Goal: Complete application form

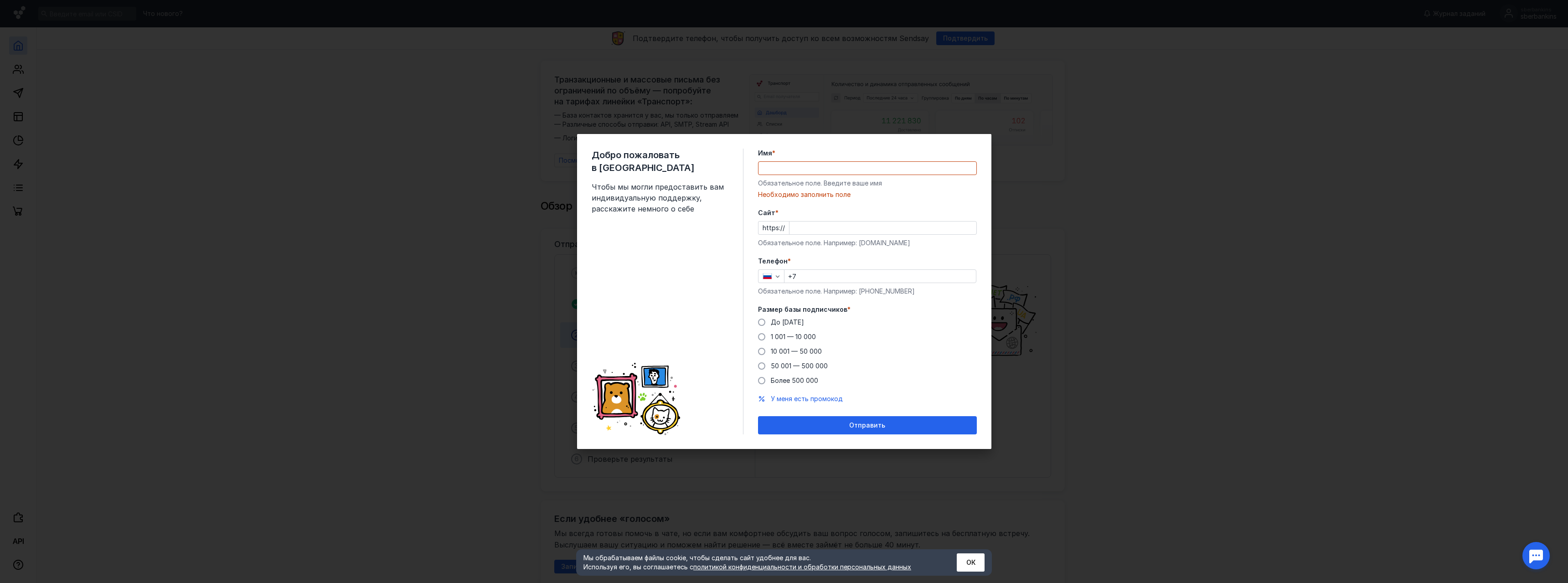
drag, startPoint x: 803, startPoint y: 146, endPoint x: 817, endPoint y: 146, distance: 14.0
click at [817, 146] on div "Добро пожаловать в Sendsay Чтобы мы могли предоставить вам индивидуальную подде…" at bounding box center [784, 291] width 414 height 315
click at [794, 166] on input "Имя *" at bounding box center [867, 169] width 218 height 13
type input "[PERSON_NAME]"
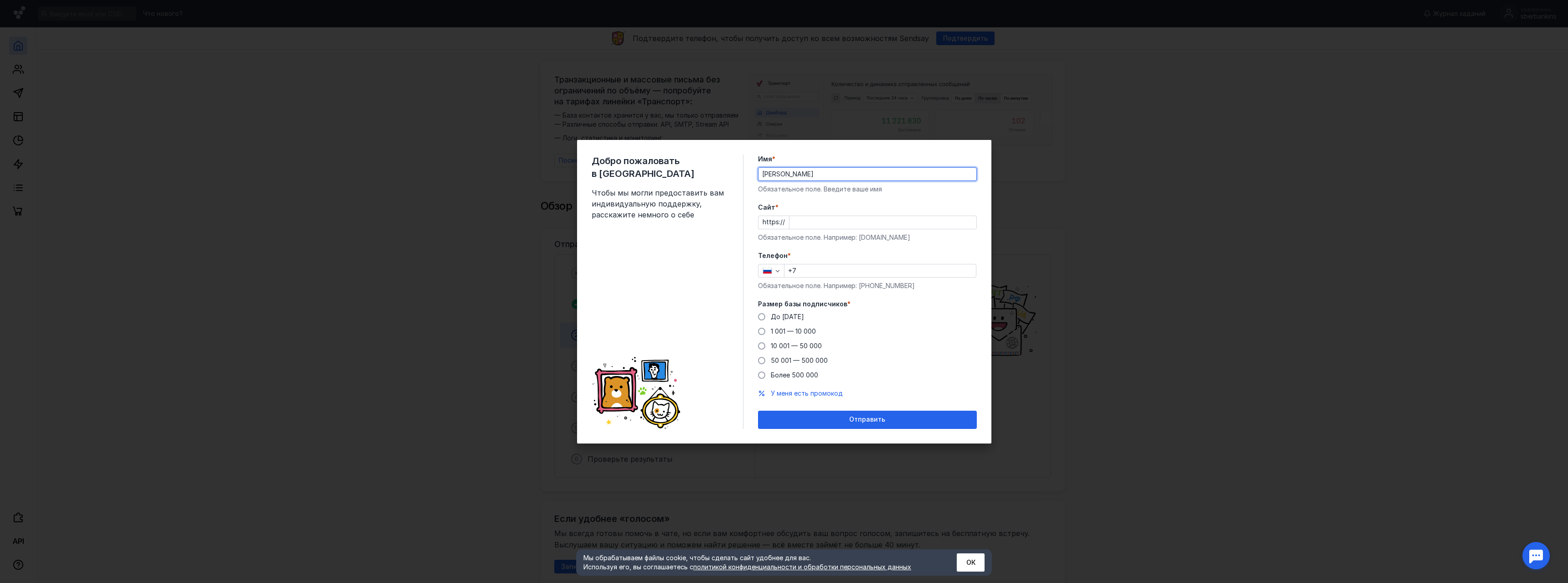
click at [814, 200] on form "Имя * [PERSON_NAME] Обязательное поле. Введите ваше имя [PERSON_NAME] * https:/…" at bounding box center [867, 292] width 219 height 275
click at [801, 223] on input "Cайт *" at bounding box center [883, 222] width 187 height 13
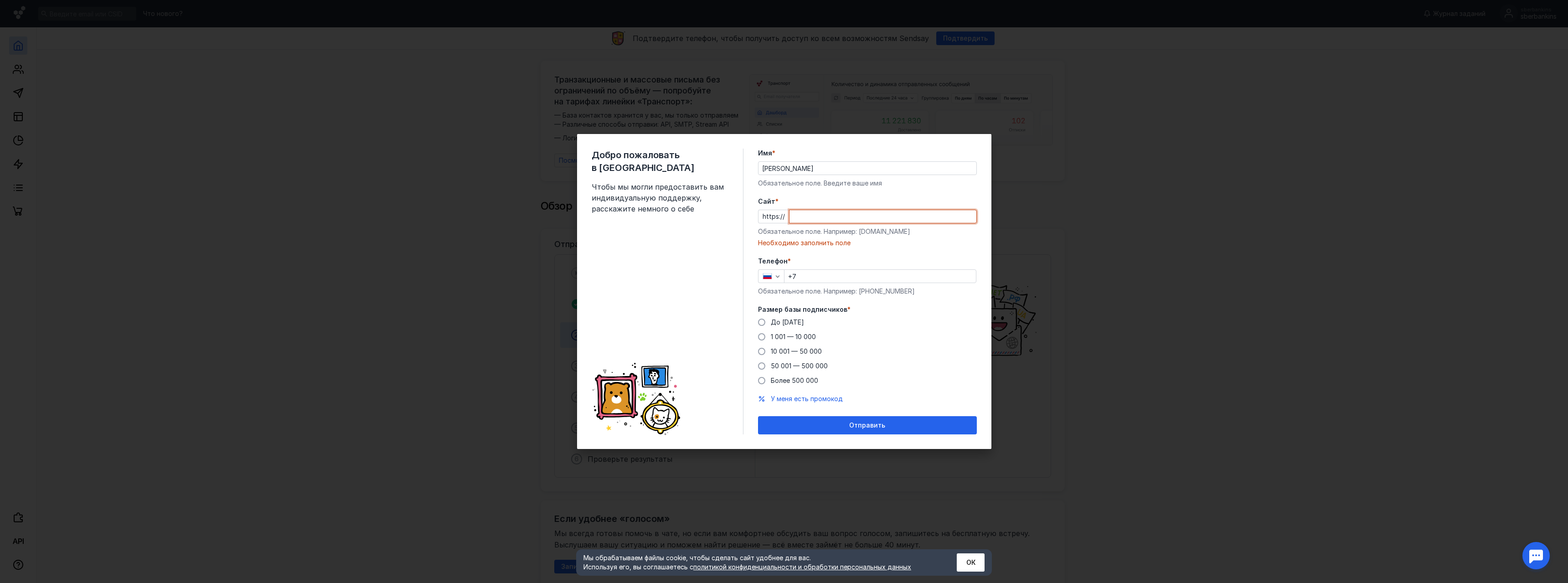
paste input "[DOMAIN_NAME][URL]"
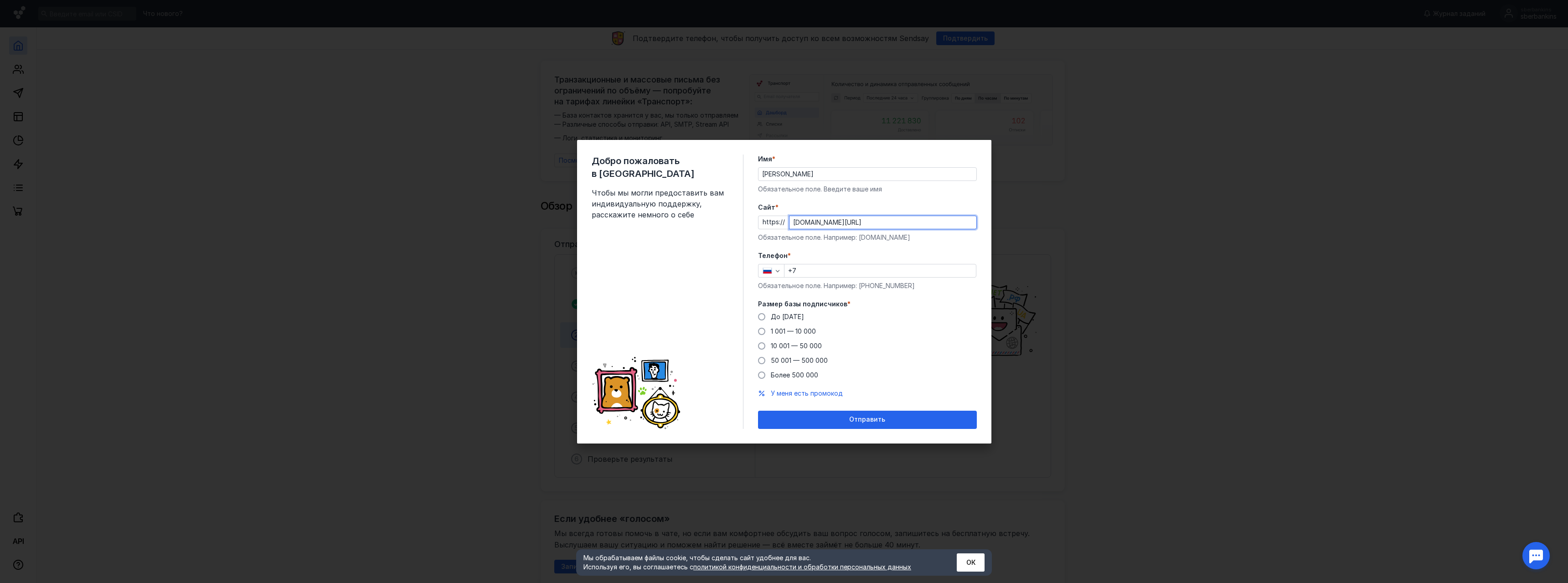
click at [816, 270] on input "+7" at bounding box center [880, 271] width 191 height 13
click at [852, 220] on input "[DOMAIN_NAME][URL]" at bounding box center [883, 222] width 187 height 13
type input "[DOMAIN_NAME]"
drag, startPoint x: 805, startPoint y: 252, endPoint x: 809, endPoint y: 263, distance: 11.7
click at [806, 252] on label "Телефон *" at bounding box center [867, 255] width 219 height 9
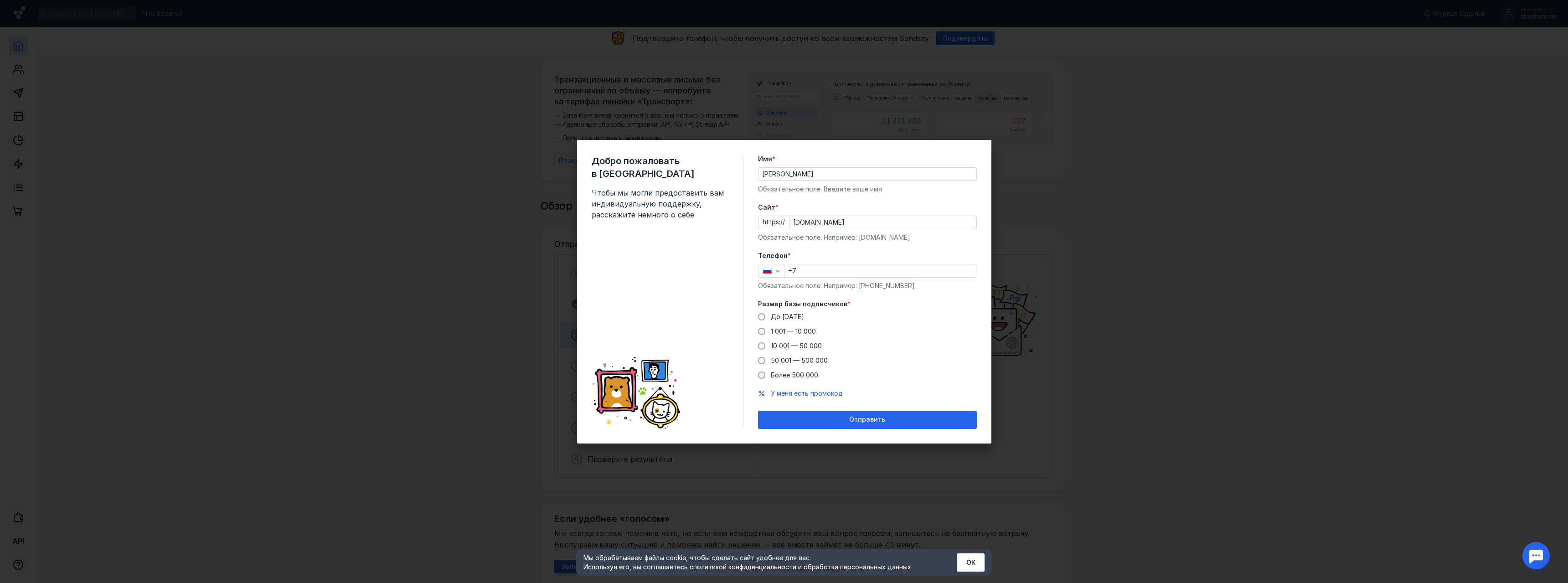
click at [812, 272] on input "+7" at bounding box center [880, 271] width 191 height 13
type input "[PHONE_NUMBER]"
click at [764, 374] on span at bounding box center [761, 375] width 7 height 7
click at [0, 0] on input "Более 500 000" at bounding box center [0, 0] width 0 height 0
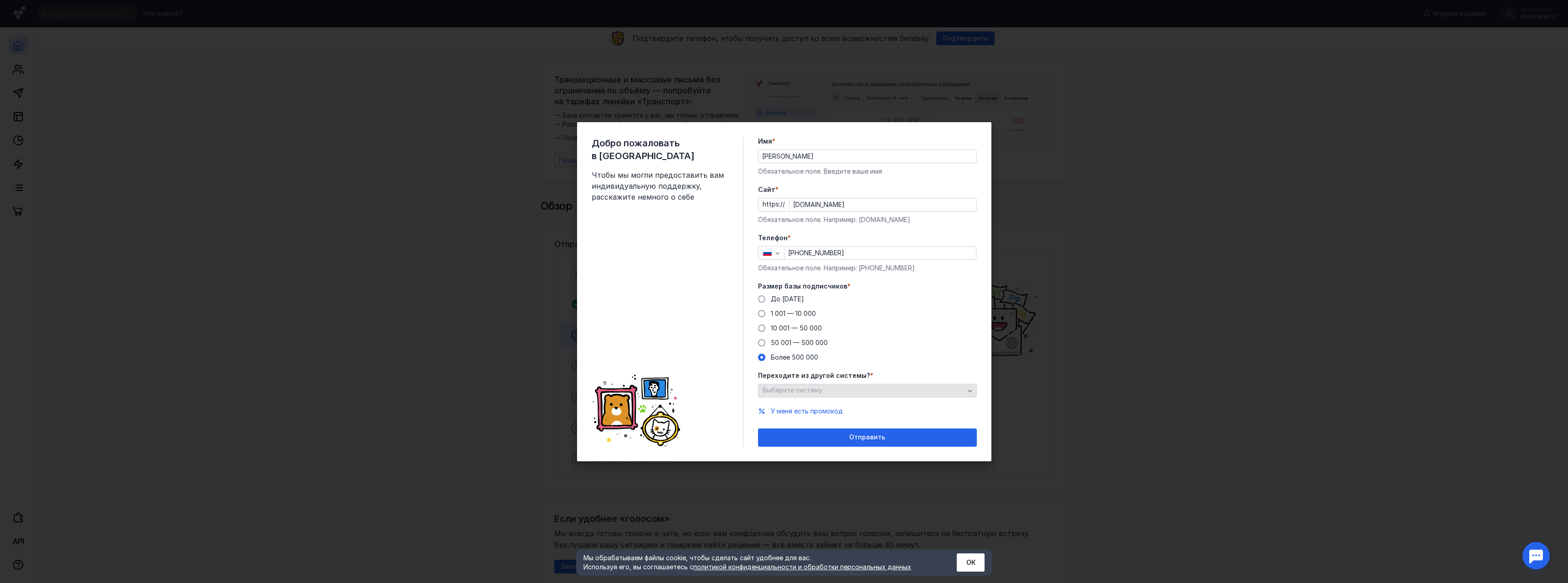
click at [793, 384] on div "Выберите систему" at bounding box center [867, 390] width 219 height 13
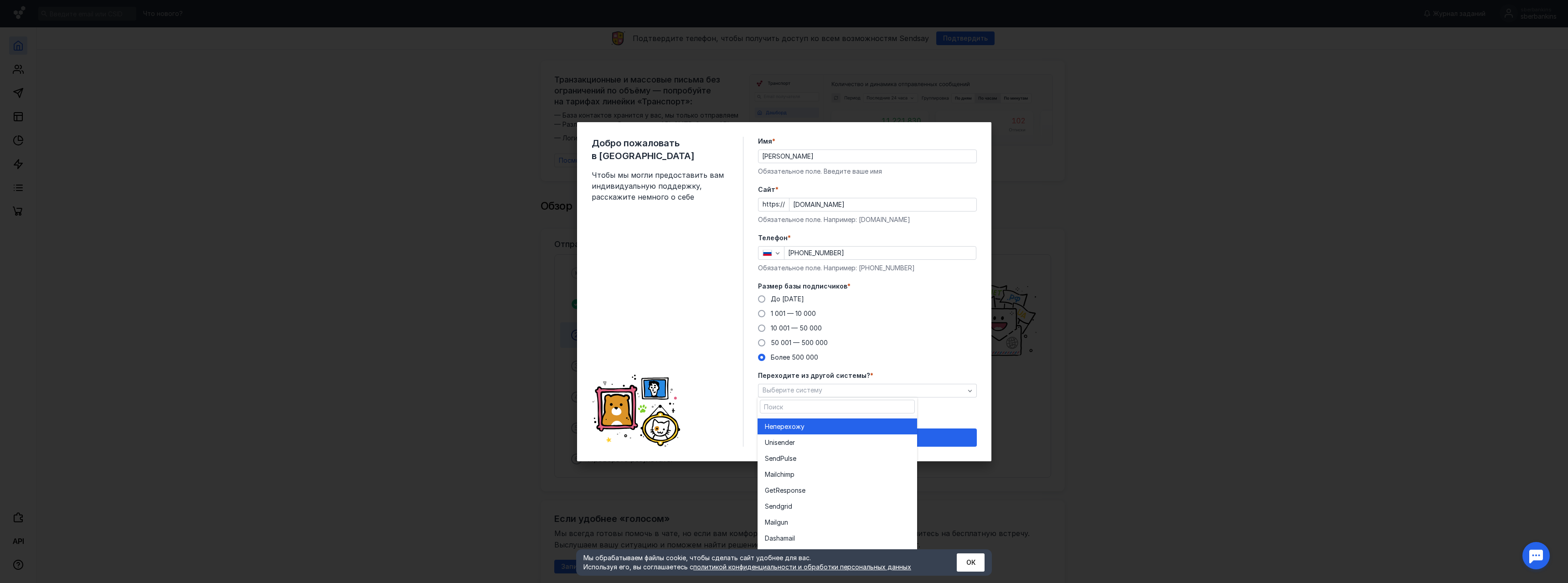
click at [804, 423] on span "перехожу" at bounding box center [788, 427] width 31 height 9
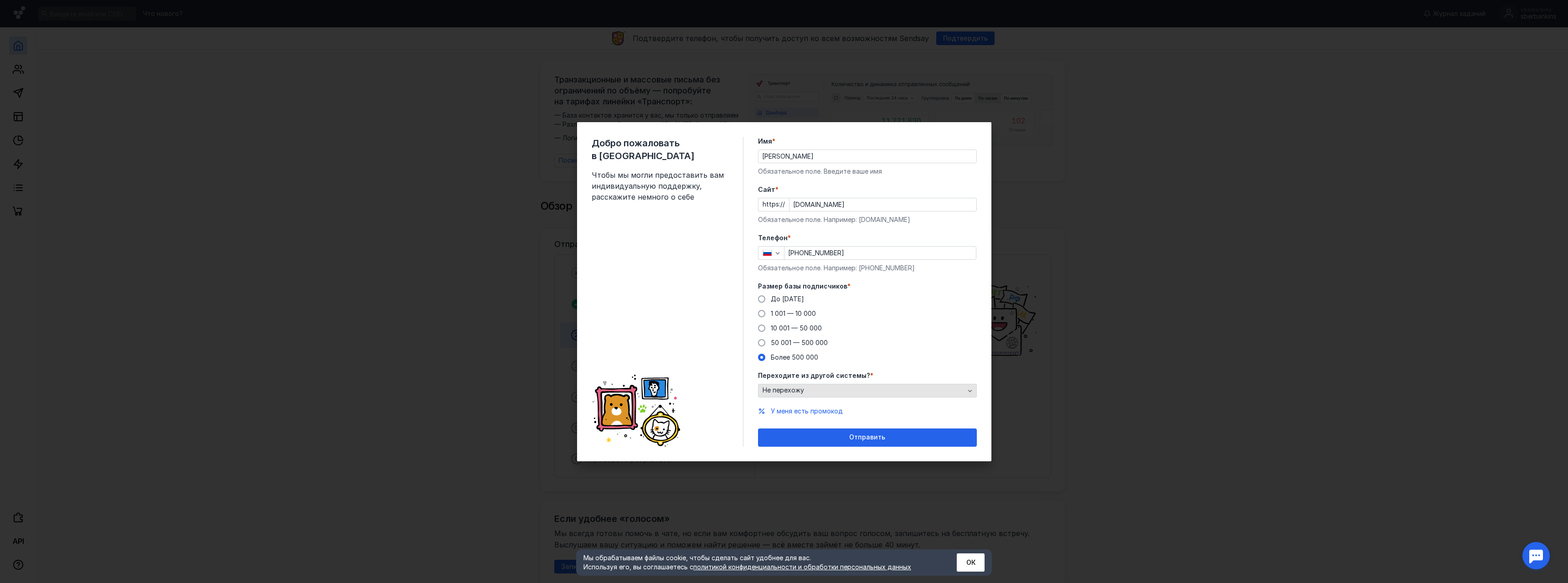
click at [869, 394] on div "Не перехожу" at bounding box center [863, 391] width 207 height 8
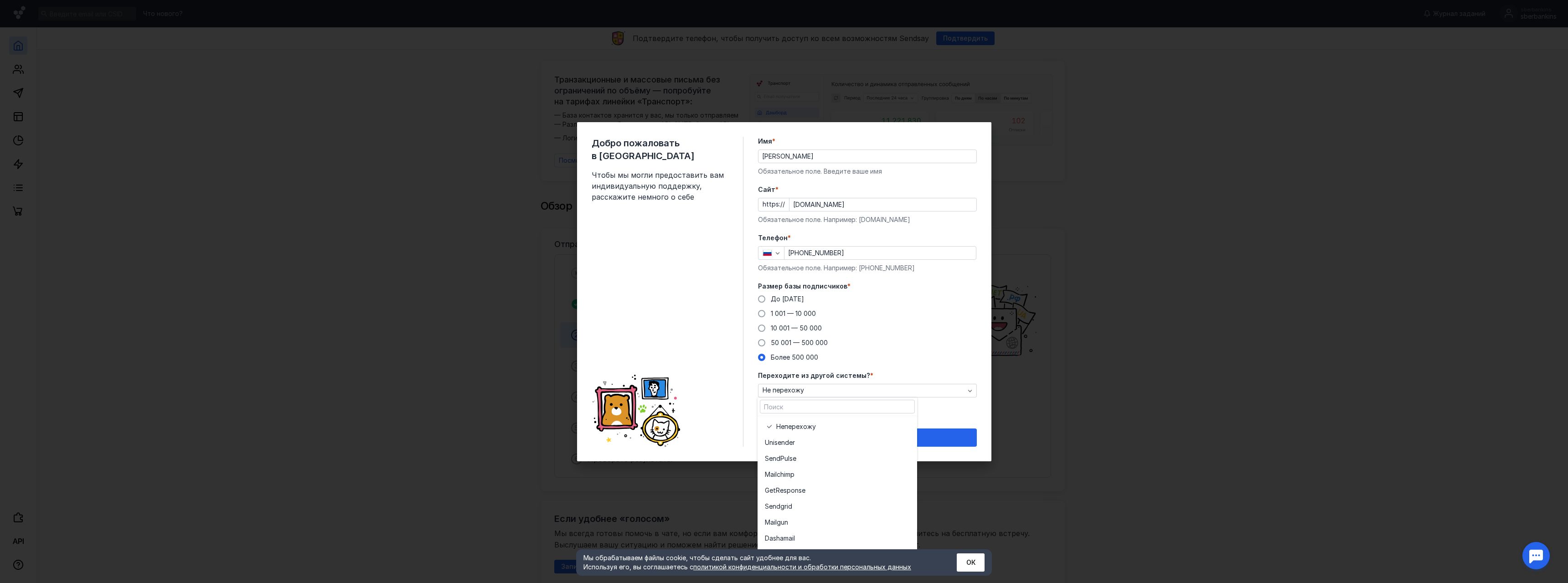
click at [960, 413] on div "У меня есть промокод" at bounding box center [867, 411] width 219 height 9
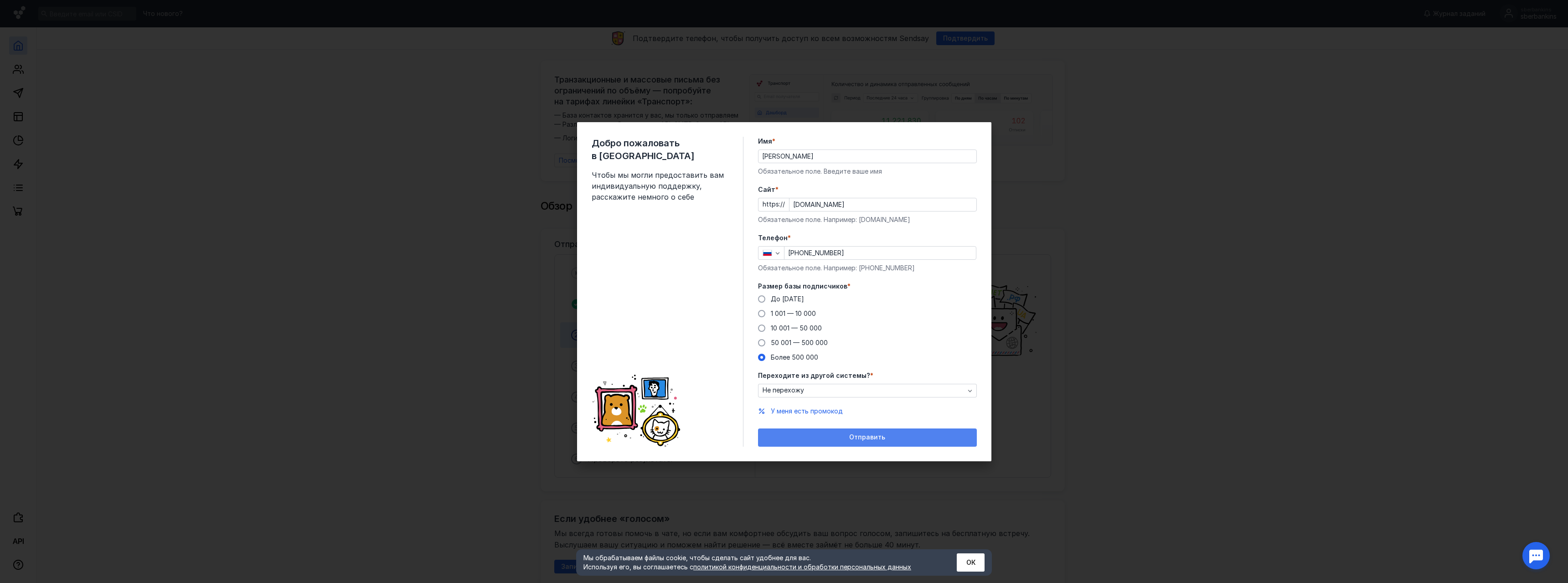
click at [881, 438] on span "Отправить" at bounding box center [867, 437] width 36 height 8
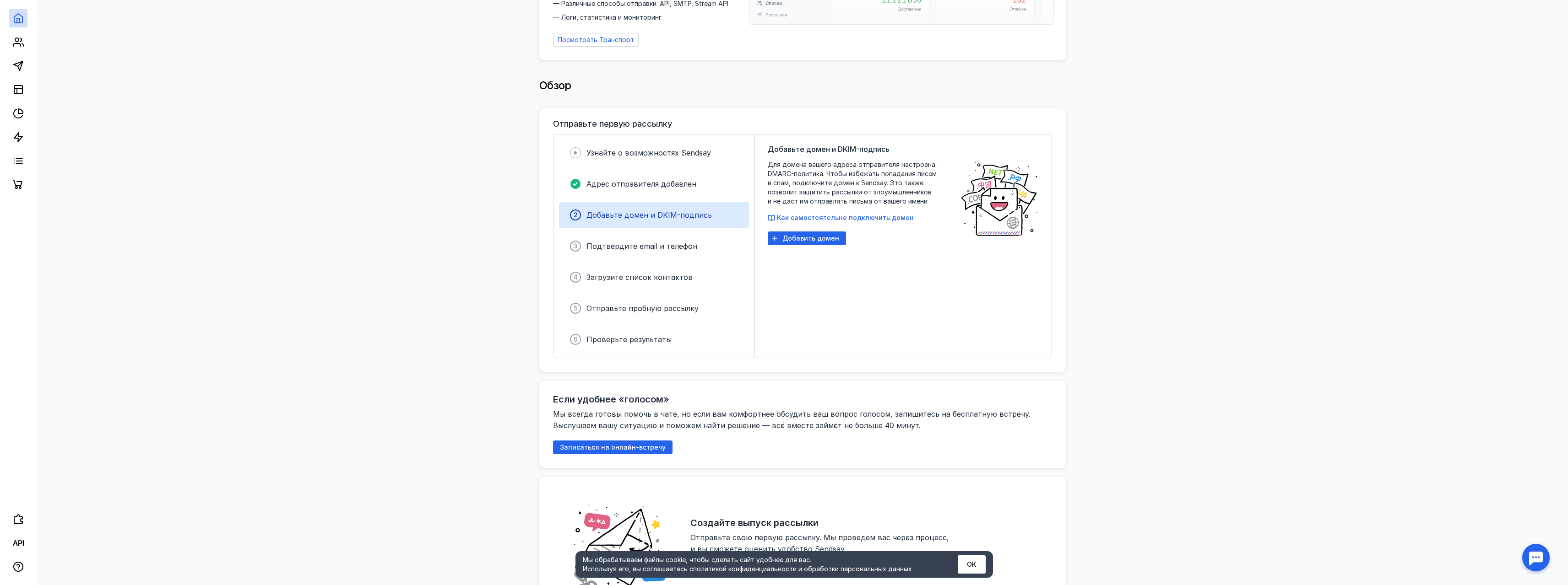
scroll to position [137, 0]
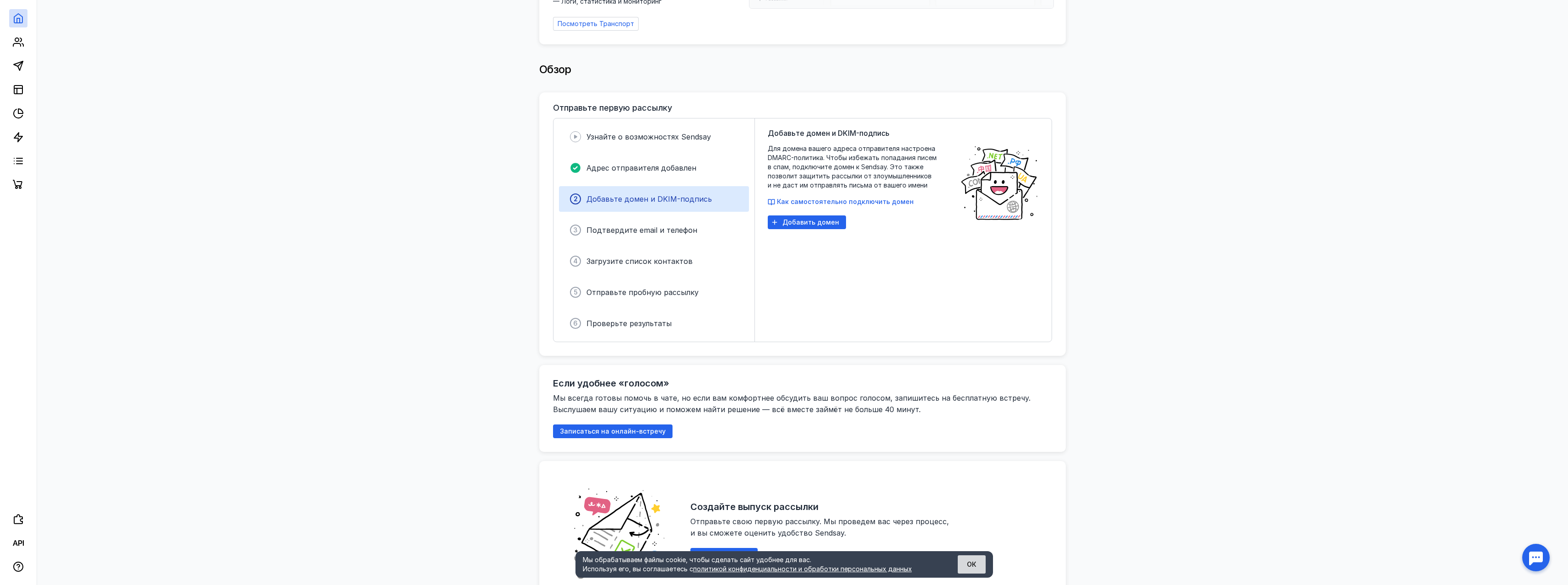
click at [970, 568] on button "ОК" at bounding box center [972, 564] width 28 height 19
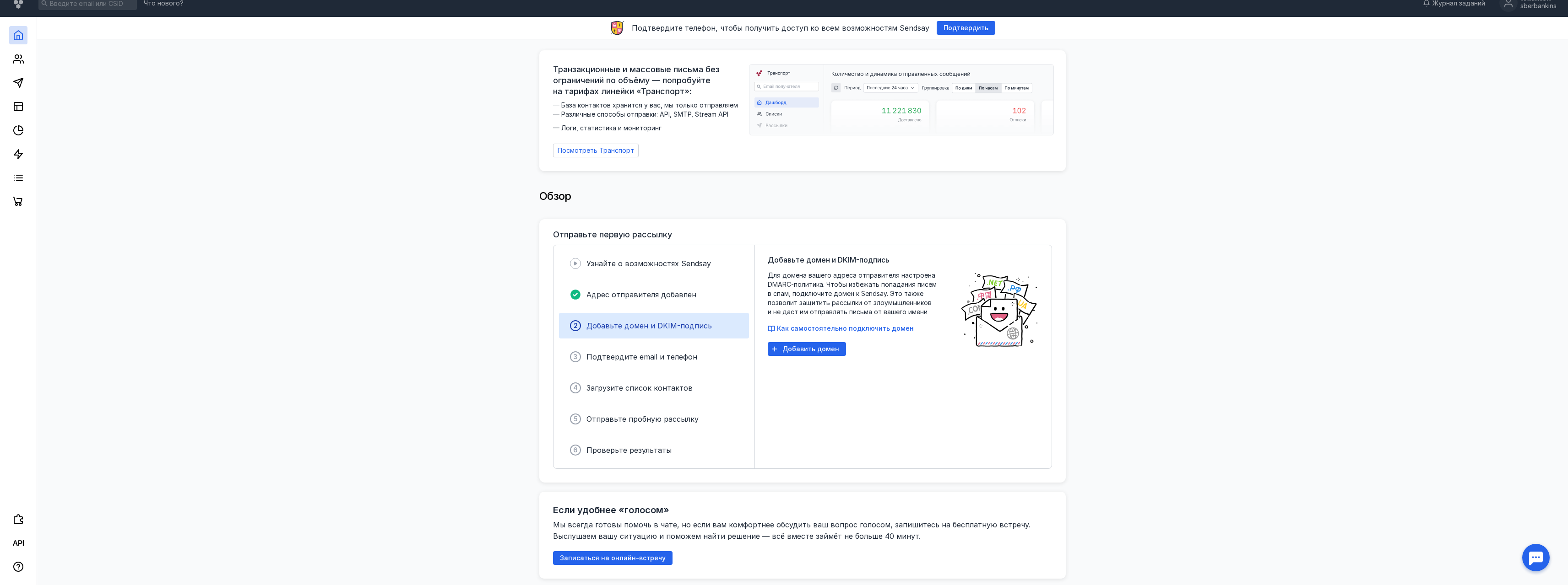
scroll to position [0, 0]
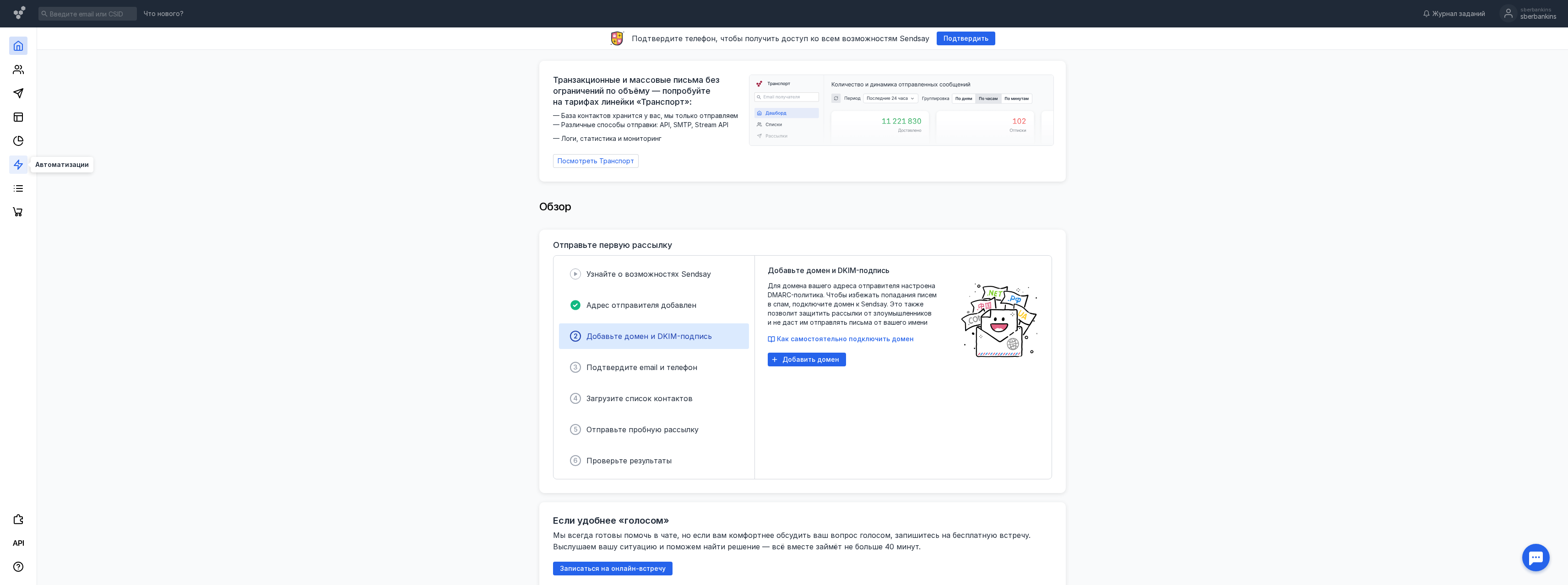
click at [19, 166] on icon at bounding box center [18, 165] width 11 height 11
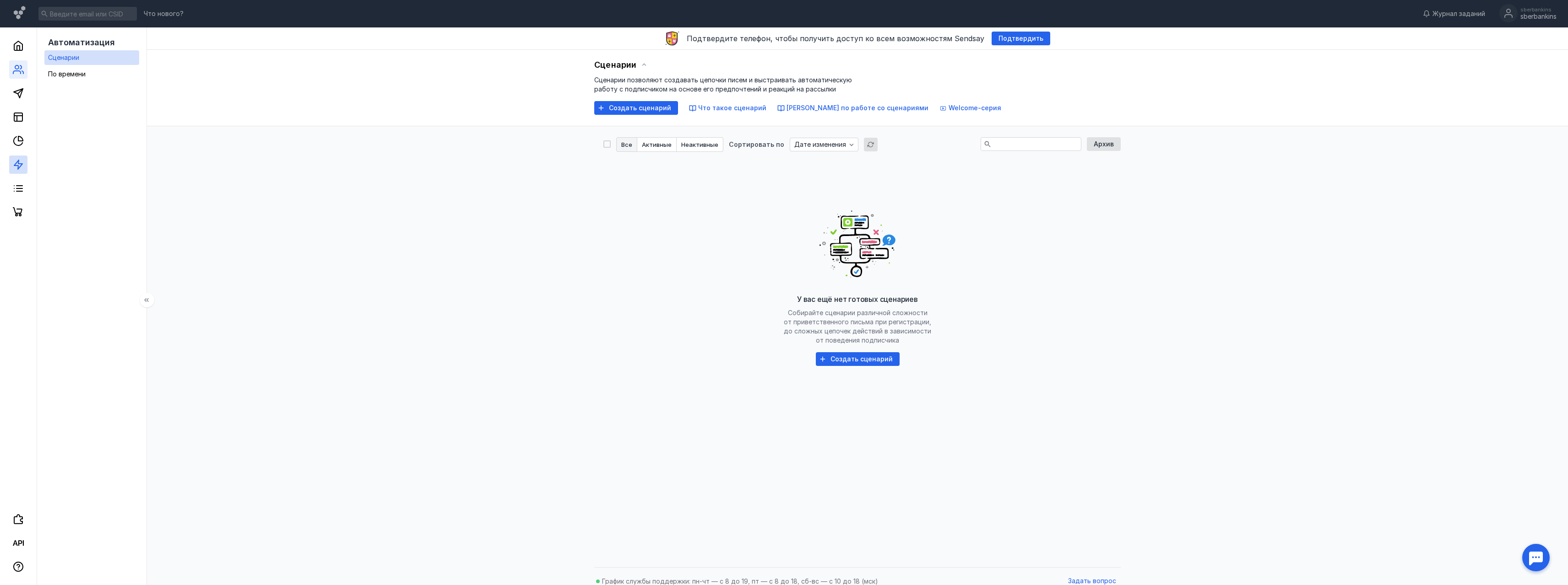
click at [25, 69] on link at bounding box center [18, 69] width 19 height 19
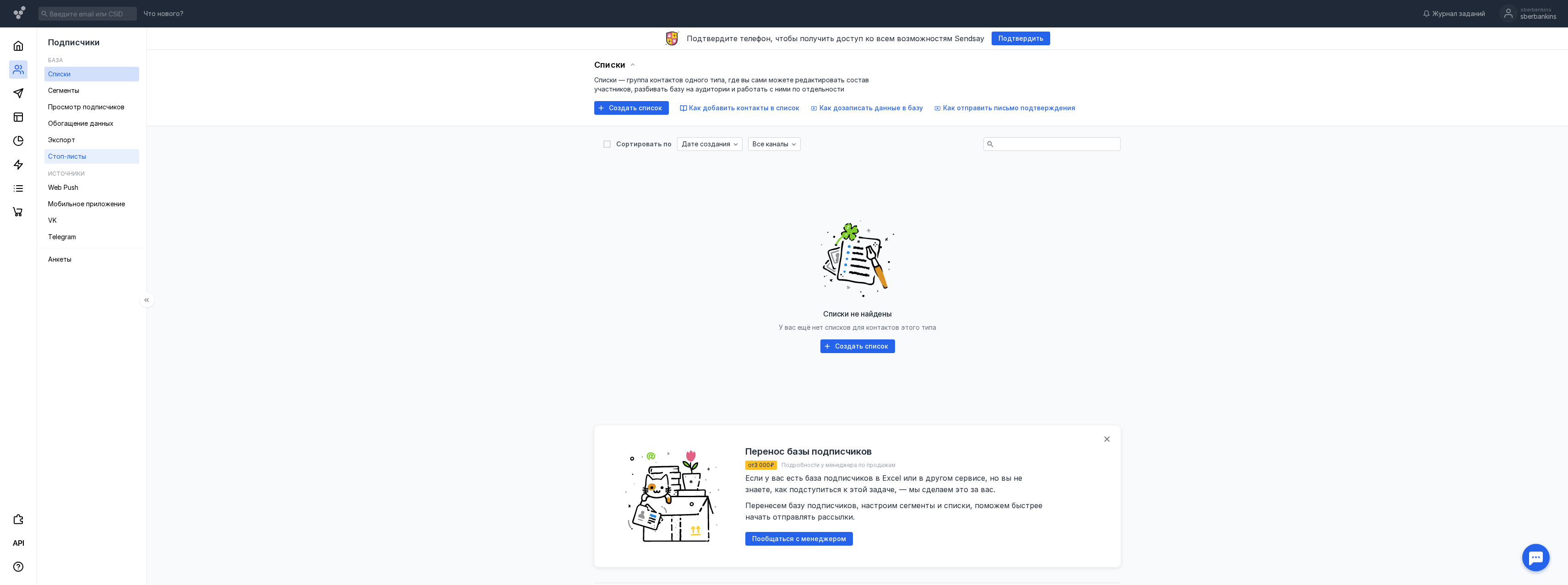
click at [65, 156] on span "Стоп-листы" at bounding box center [67, 156] width 38 height 8
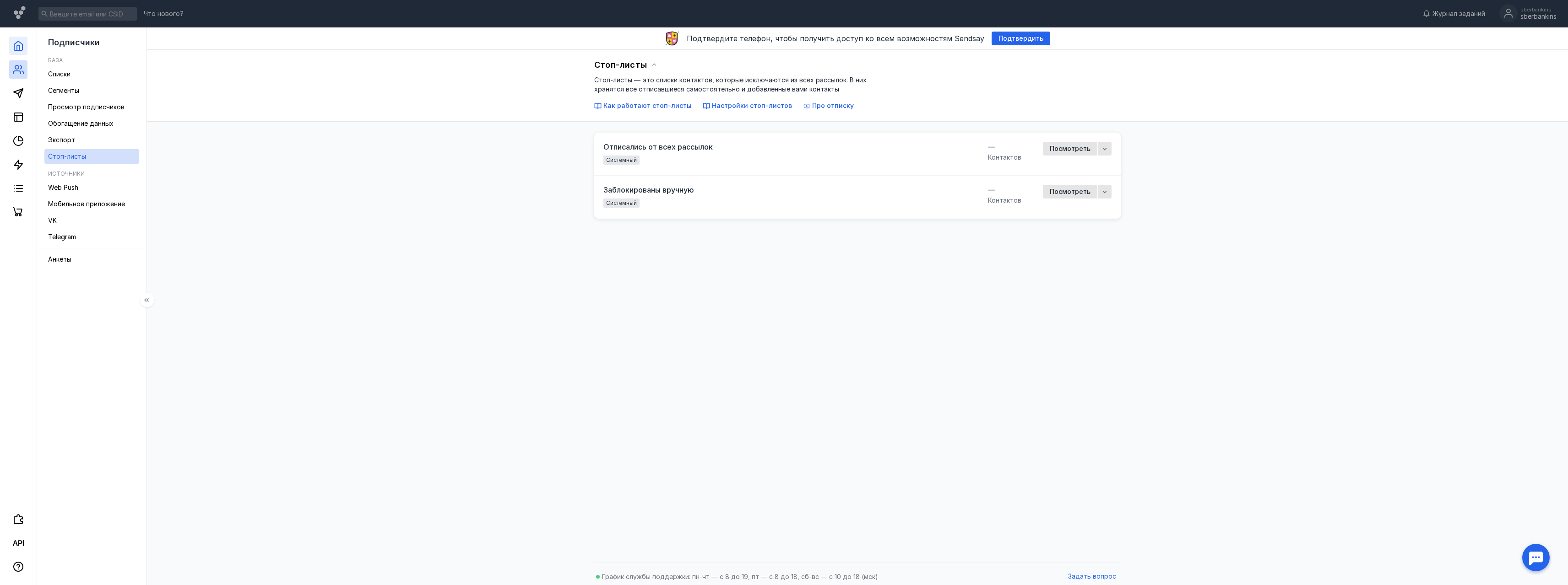
click at [15, 51] on link at bounding box center [18, 45] width 19 height 19
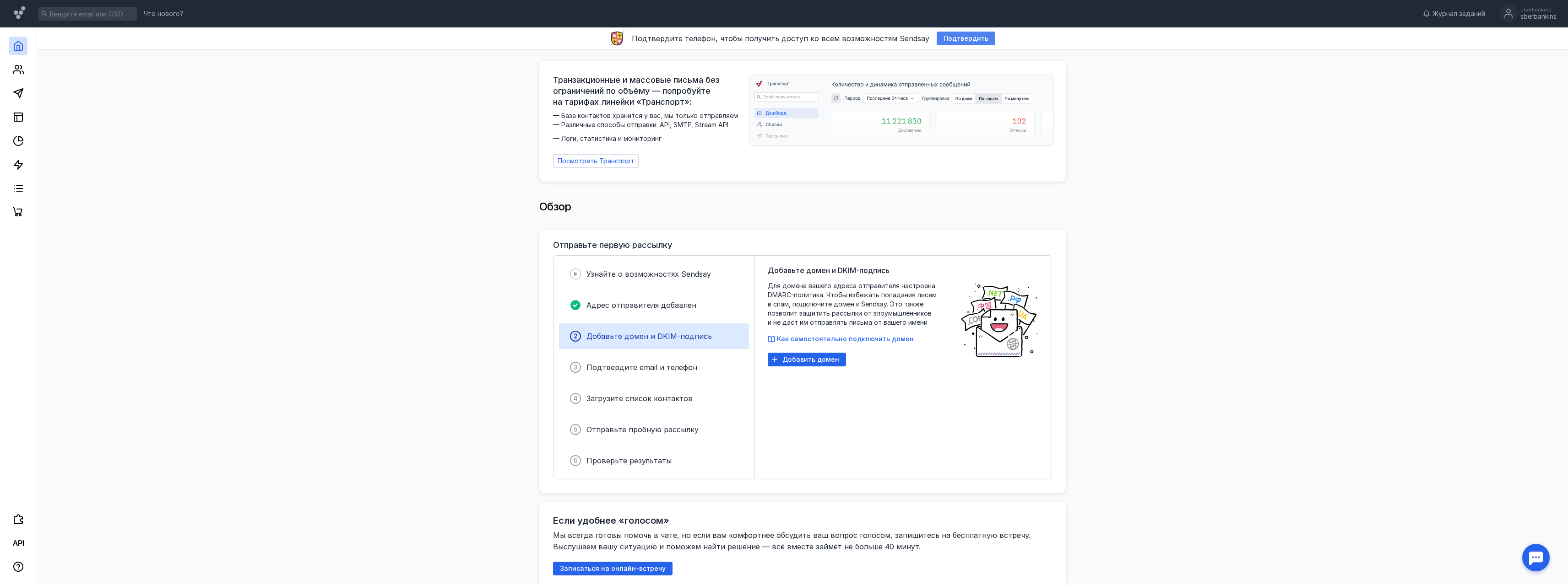
click at [958, 39] on span "Подтвердить" at bounding box center [966, 38] width 45 height 8
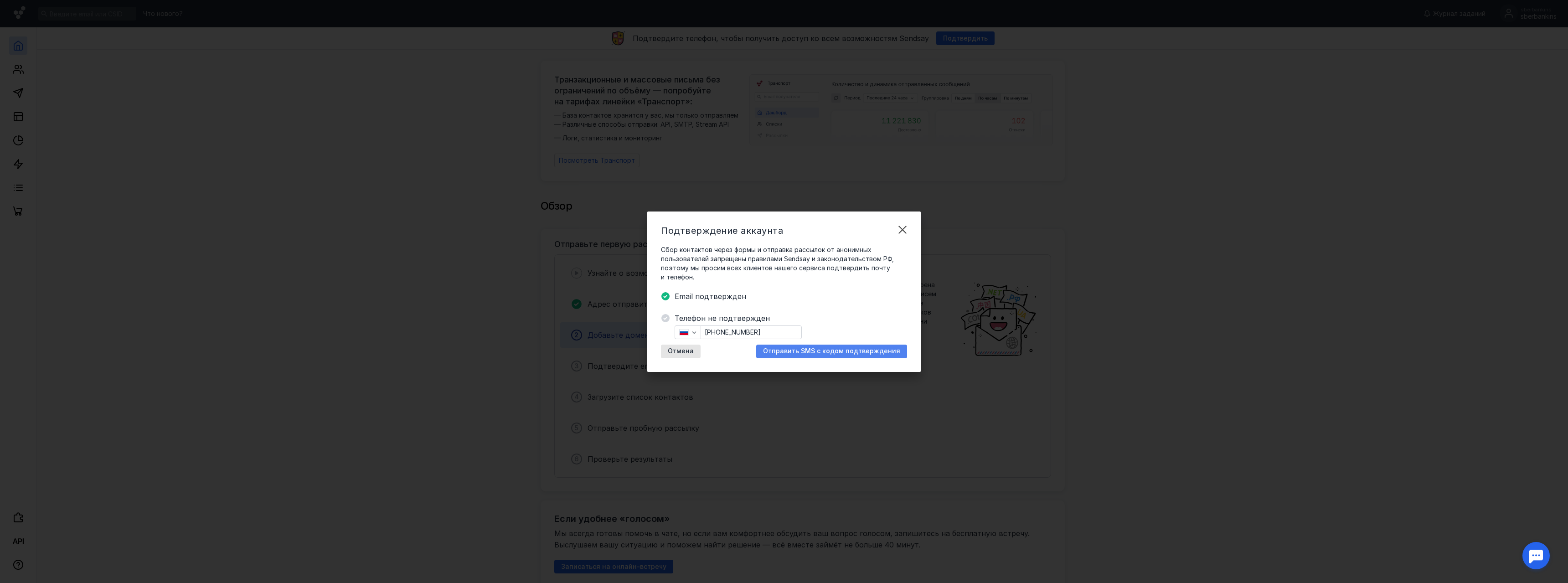
click at [831, 349] on span "Отправить SMS с кодом подтверждения" at bounding box center [831, 351] width 137 height 8
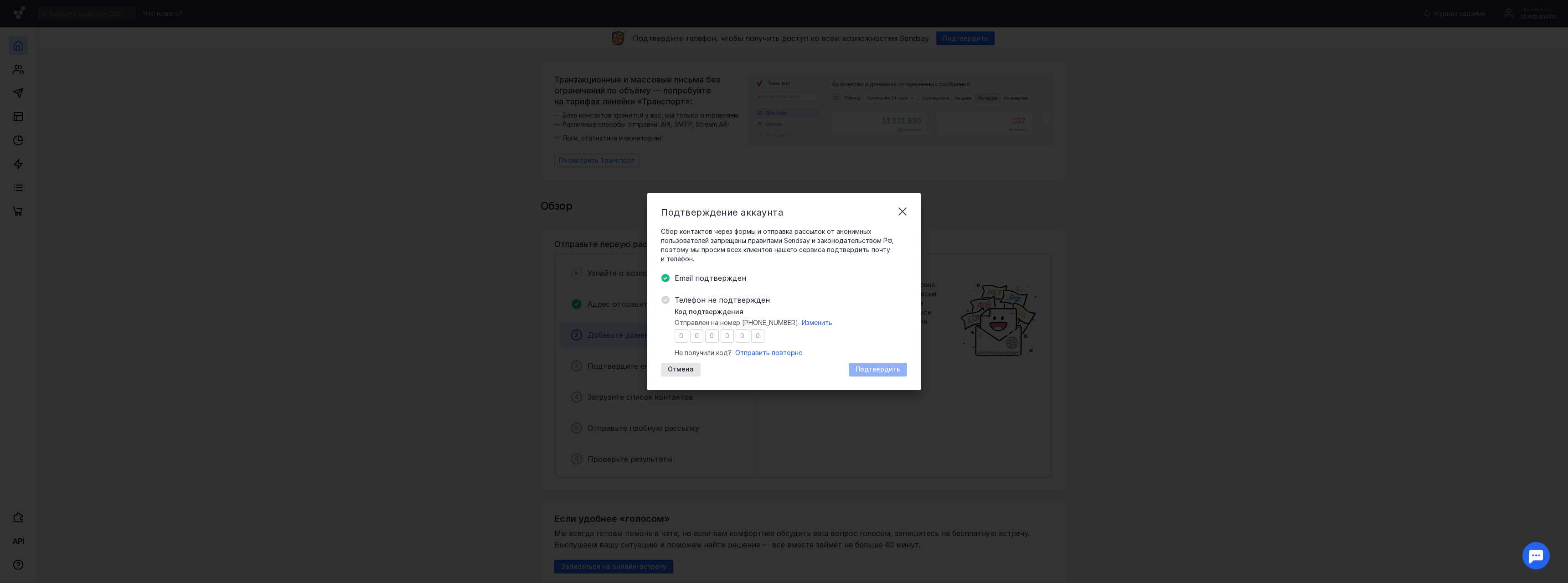
type input "3"
type input "1"
type input "8"
type input "1"
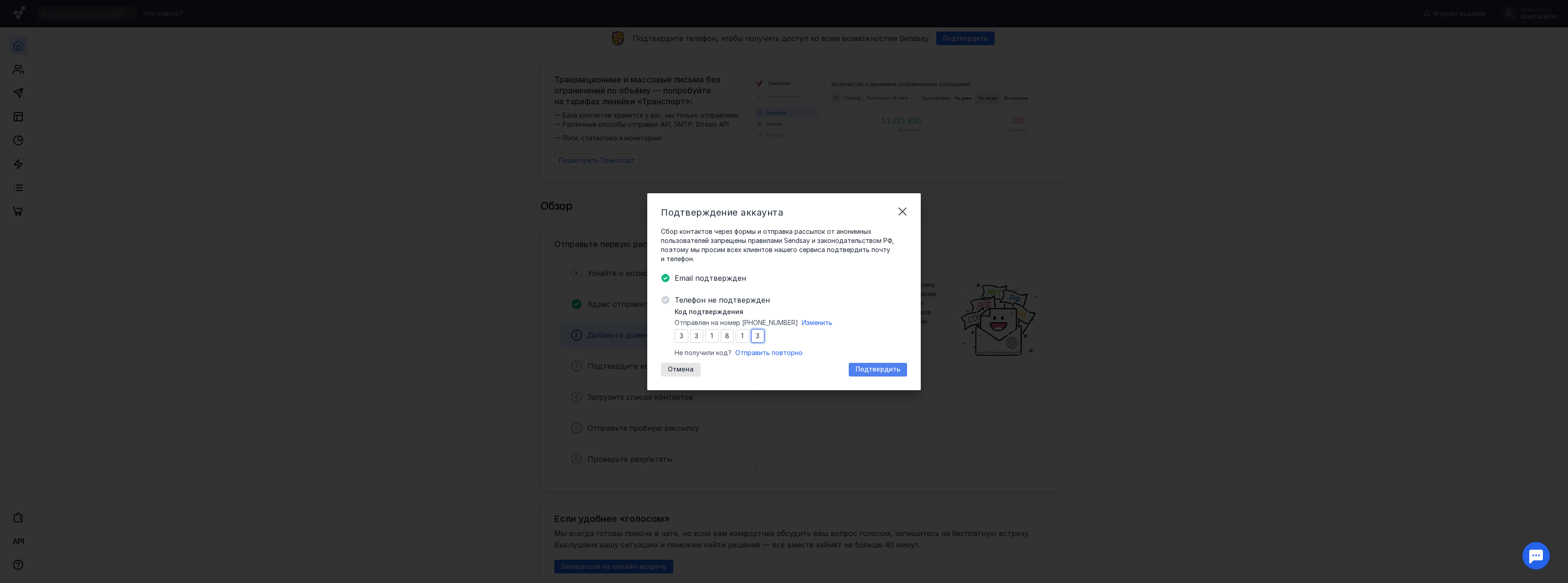
type input "3"
click at [863, 365] on div "Подтвердить" at bounding box center [877, 369] width 58 height 13
